Goal: Task Accomplishment & Management: Complete application form

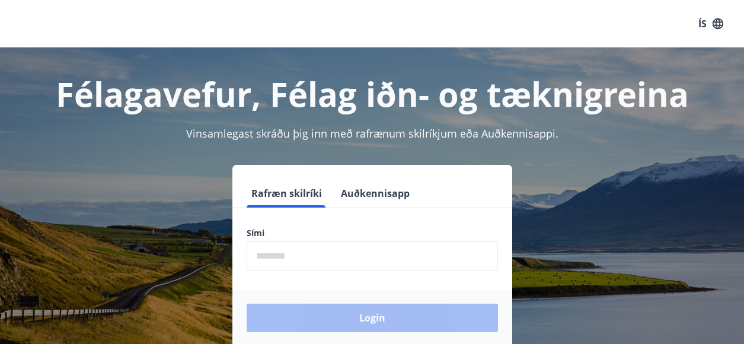
click at [348, 248] on input "phone" at bounding box center [372, 255] width 251 height 29
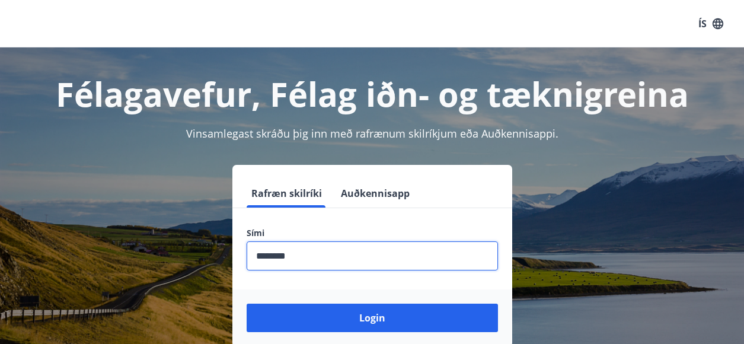
type input "********"
click at [247, 304] on button "Login" at bounding box center [372, 318] width 251 height 28
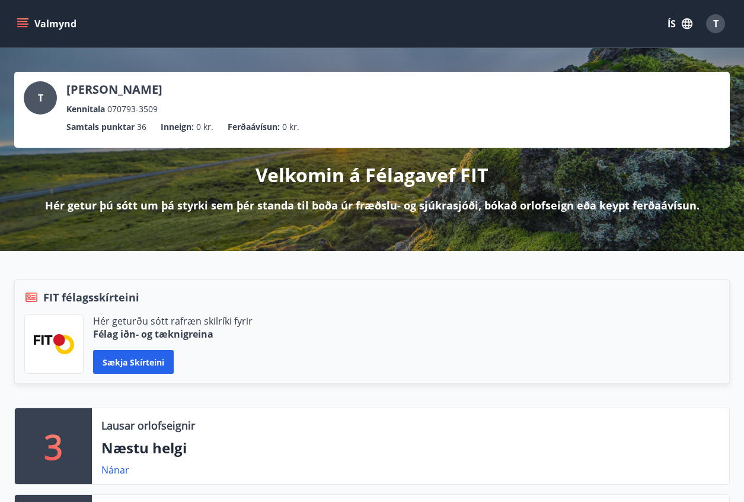
click at [713, 26] on span "T" at bounding box center [715, 23] width 5 height 13
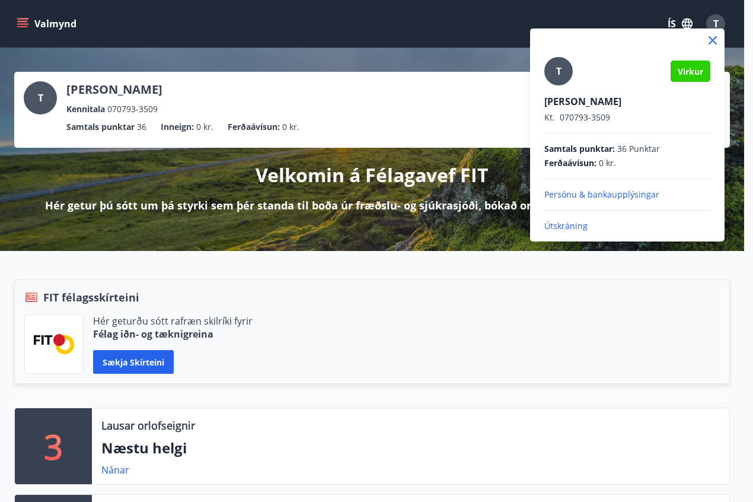
click at [713, 26] on div at bounding box center [376, 251] width 753 height 502
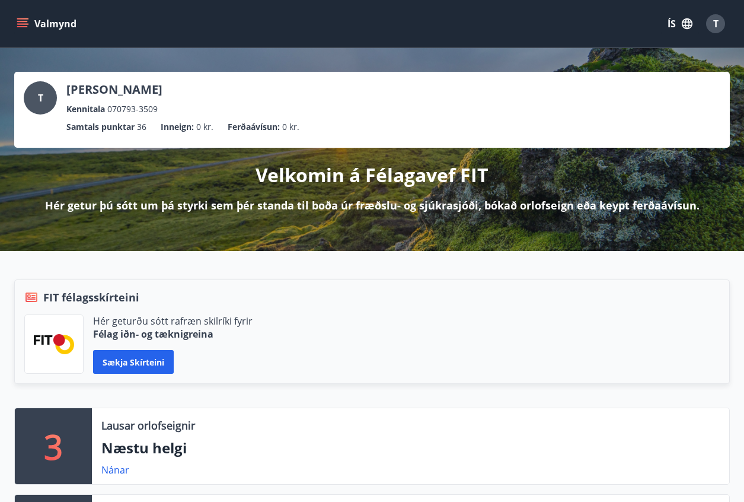
click at [24, 21] on icon "menu" at bounding box center [23, 24] width 12 height 12
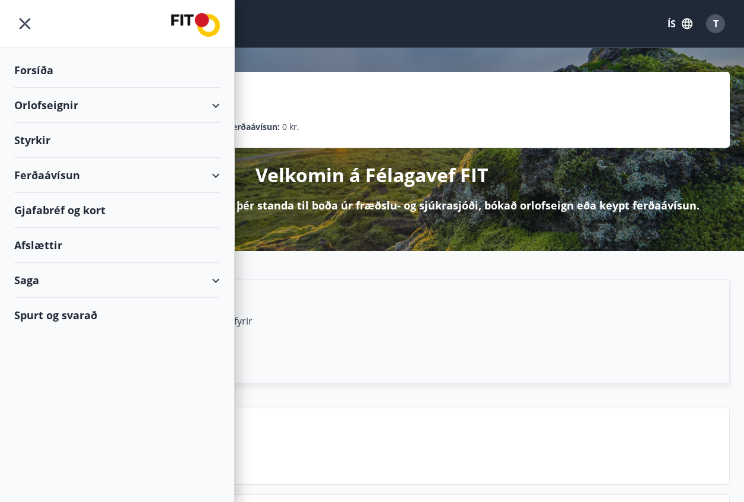
click at [134, 88] on div "Styrkir" at bounding box center [117, 70] width 206 height 35
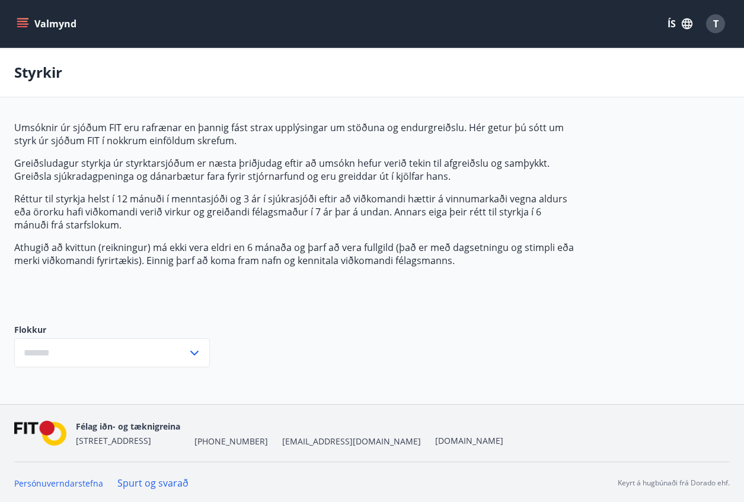
type input "***"
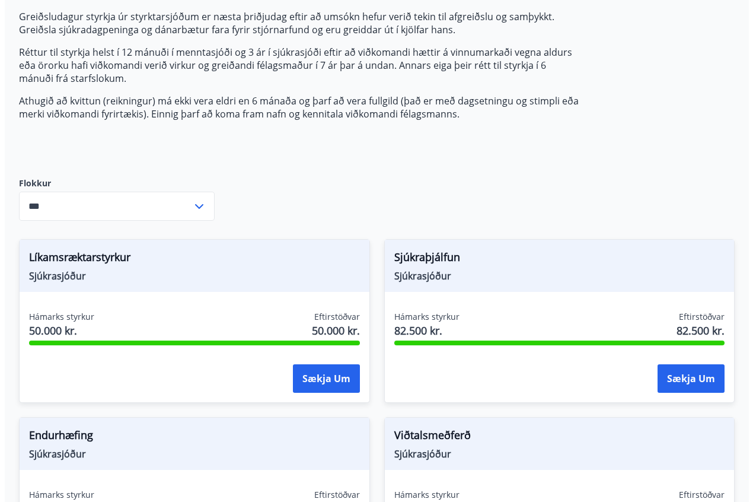
scroll to position [178, 0]
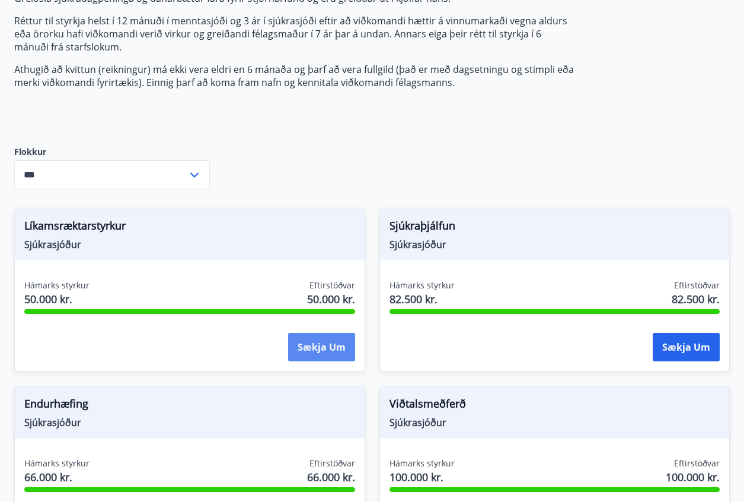
click at [298, 343] on button "Sækja um" at bounding box center [321, 347] width 67 height 28
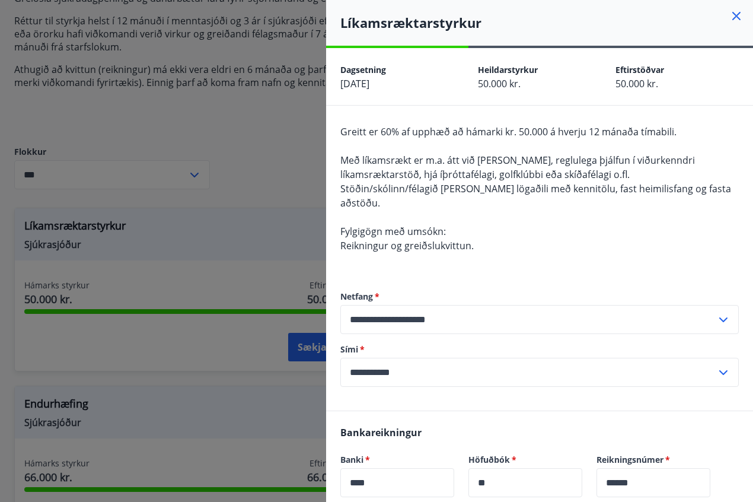
scroll to position [0, 0]
